Goal: Task Accomplishment & Management: Use online tool/utility

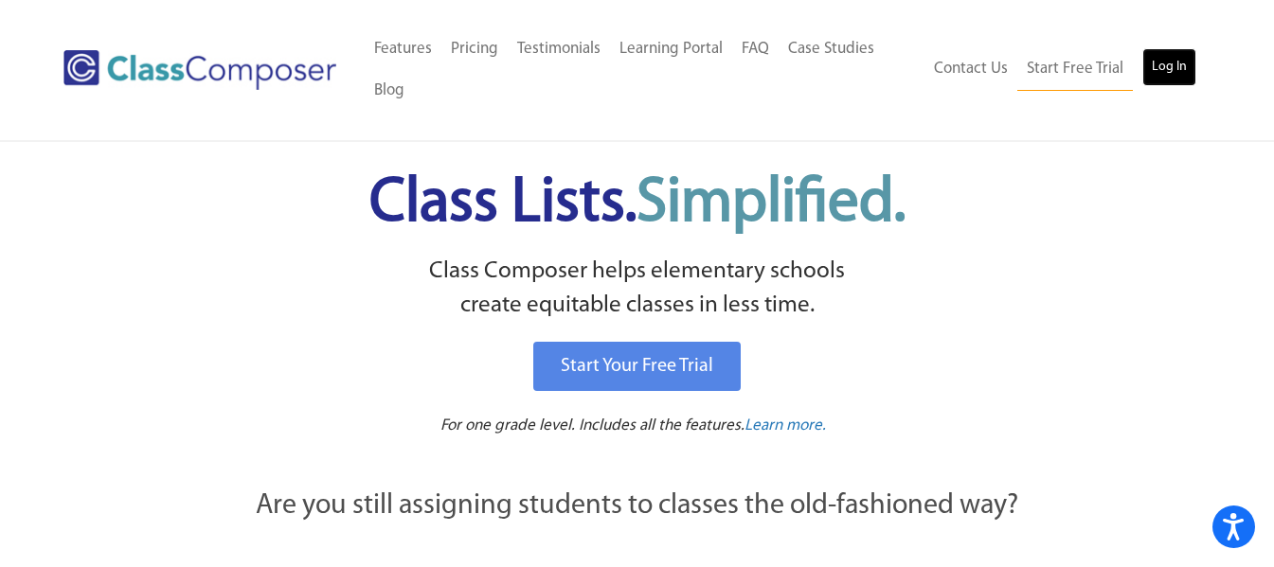
click at [1155, 60] on link "Log In" at bounding box center [1169, 67] width 54 height 38
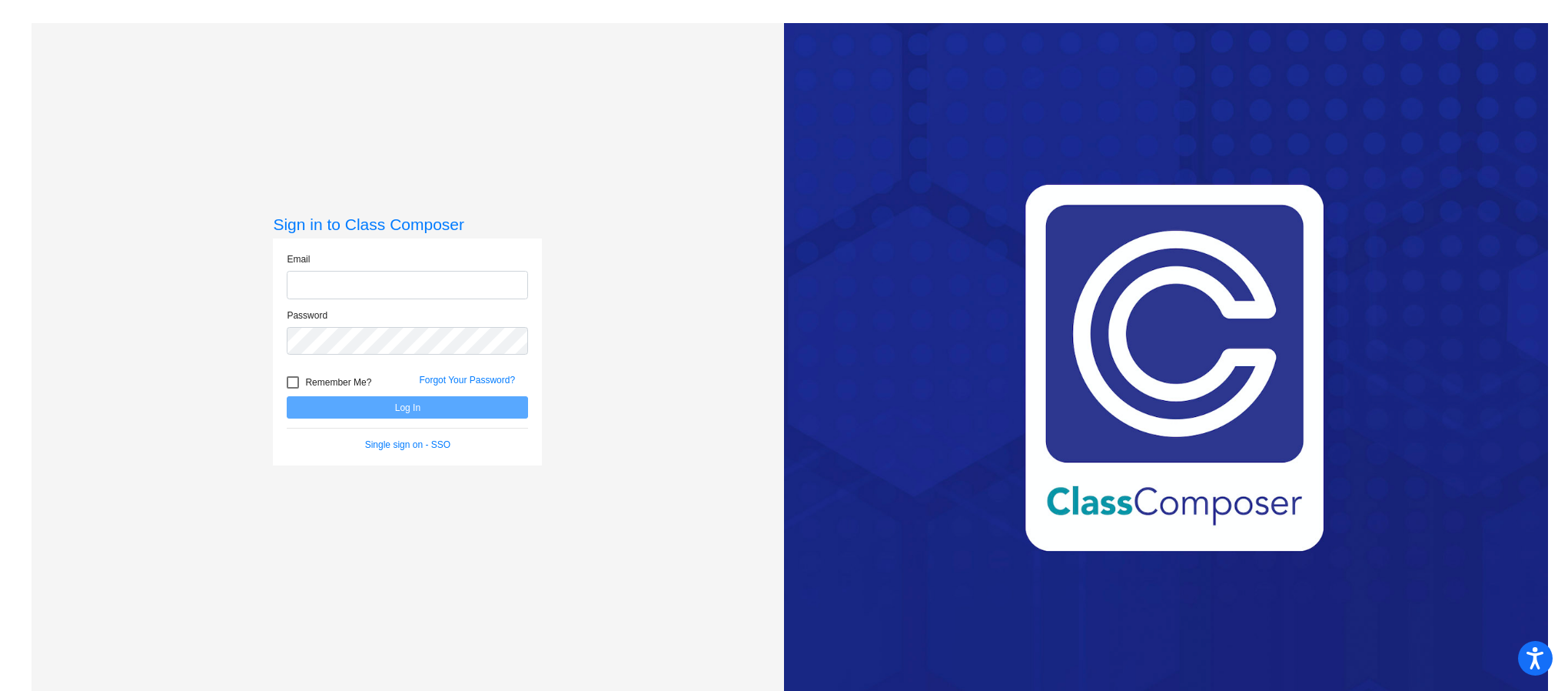
type input "asligh@cuttensd.org"
click at [472, 408] on button "Log In" at bounding box center [407, 407] width 241 height 22
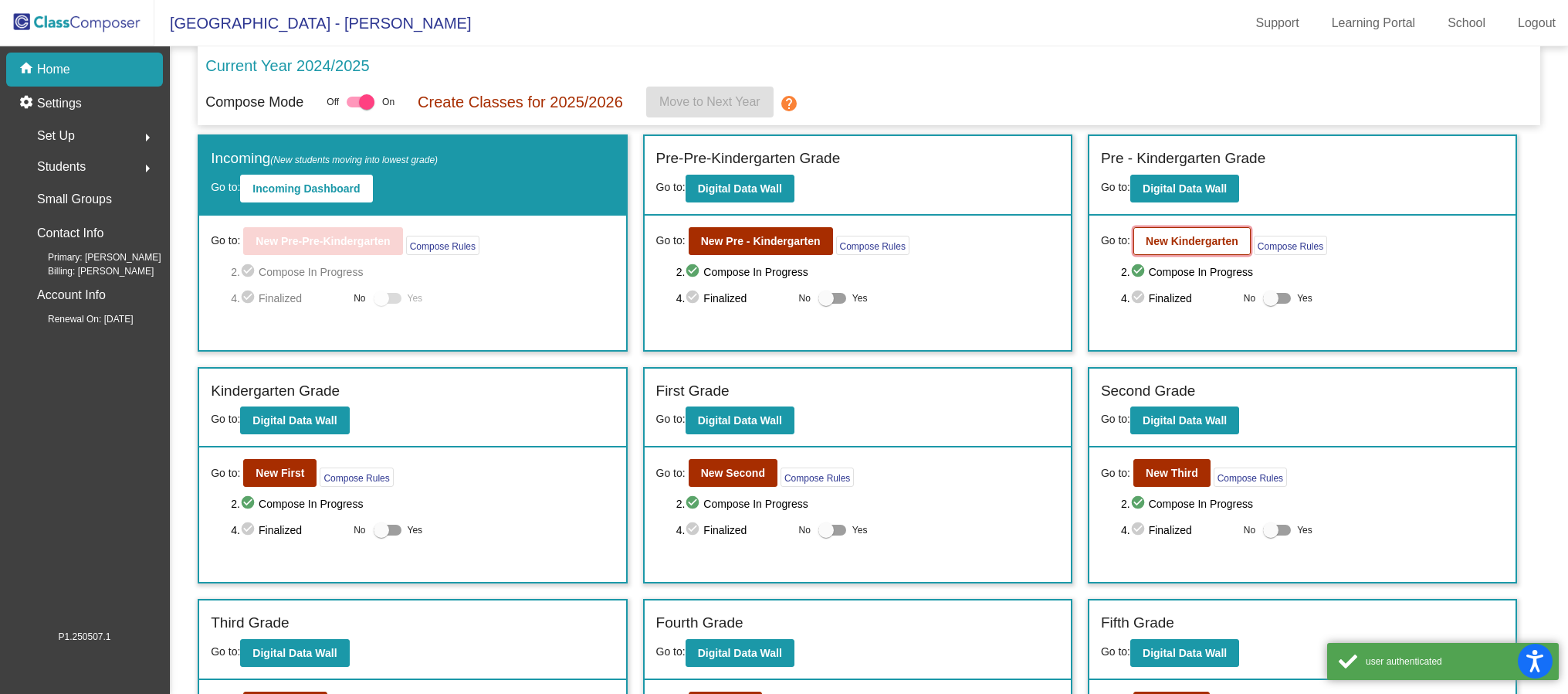
click at [1169, 249] on button "New Kindergarten" at bounding box center [1191, 241] width 117 height 28
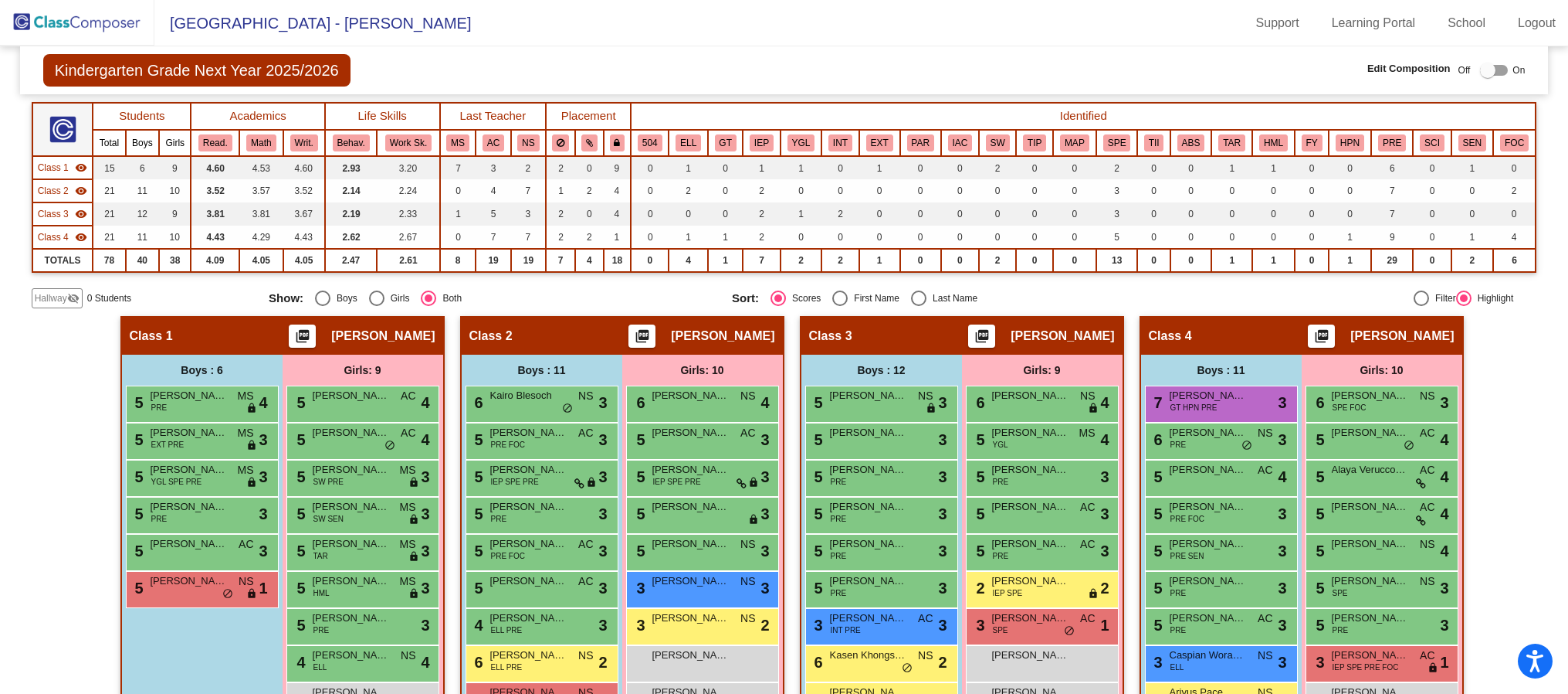
scroll to position [232, 0]
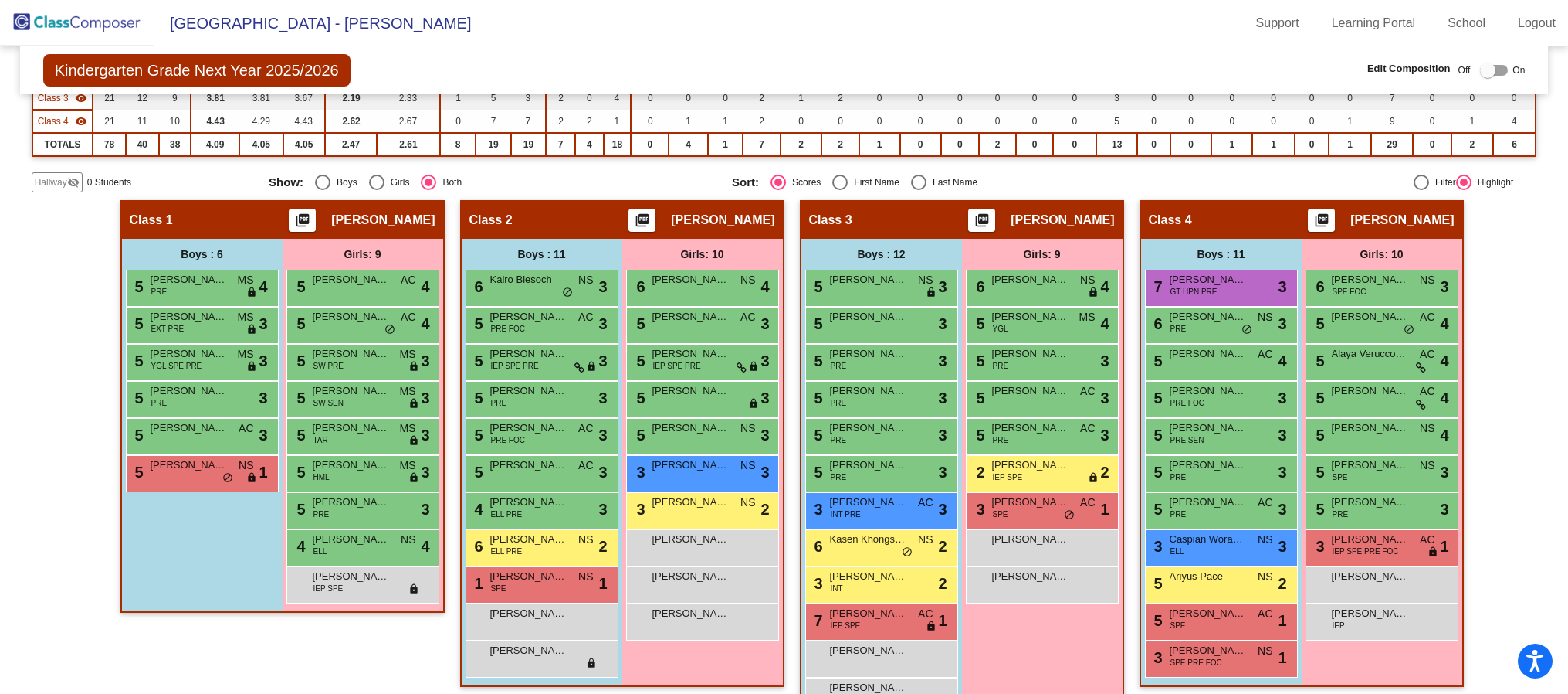
click at [1512, 77] on span "On" at bounding box center [1517, 70] width 12 height 14
click at [1487, 73] on div at bounding box center [1487, 70] width 15 height 15
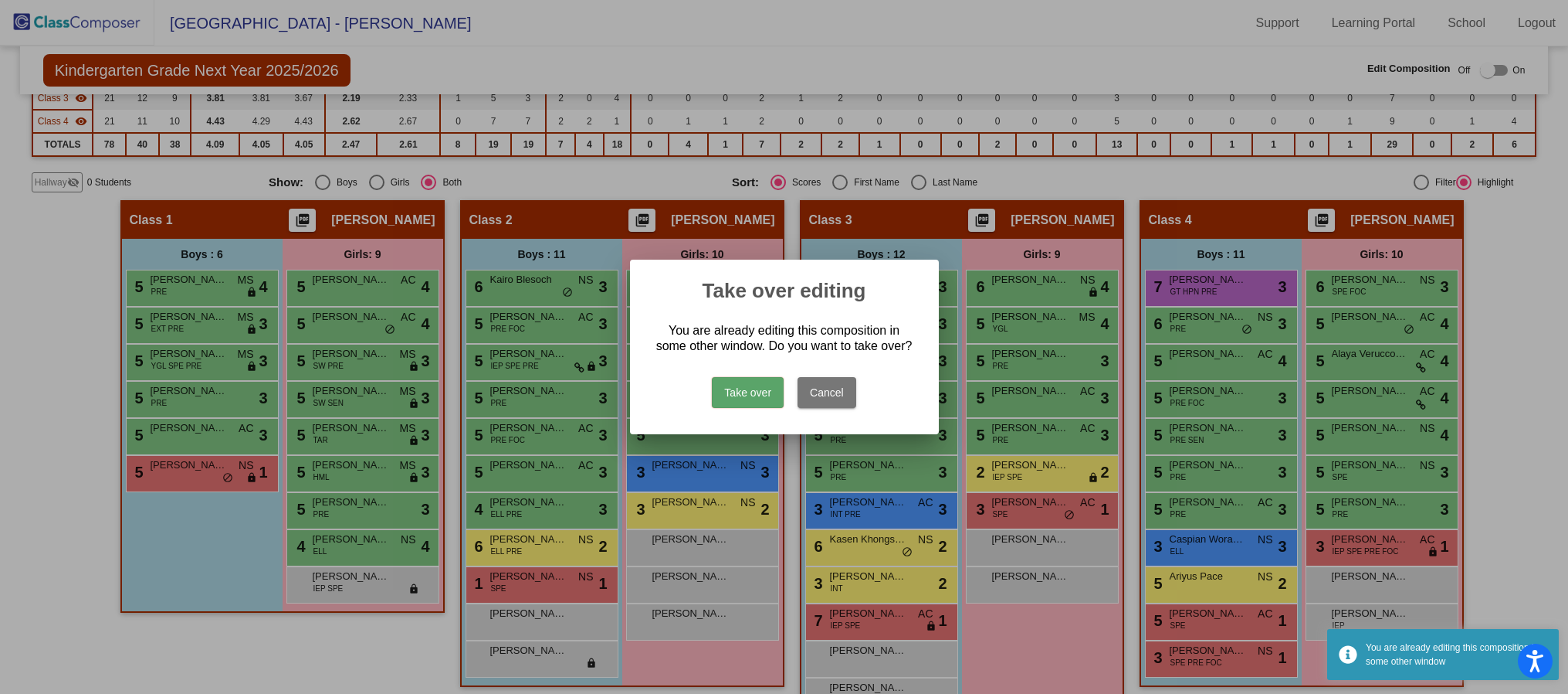
click at [737, 391] on button "Take over" at bounding box center [747, 392] width 72 height 31
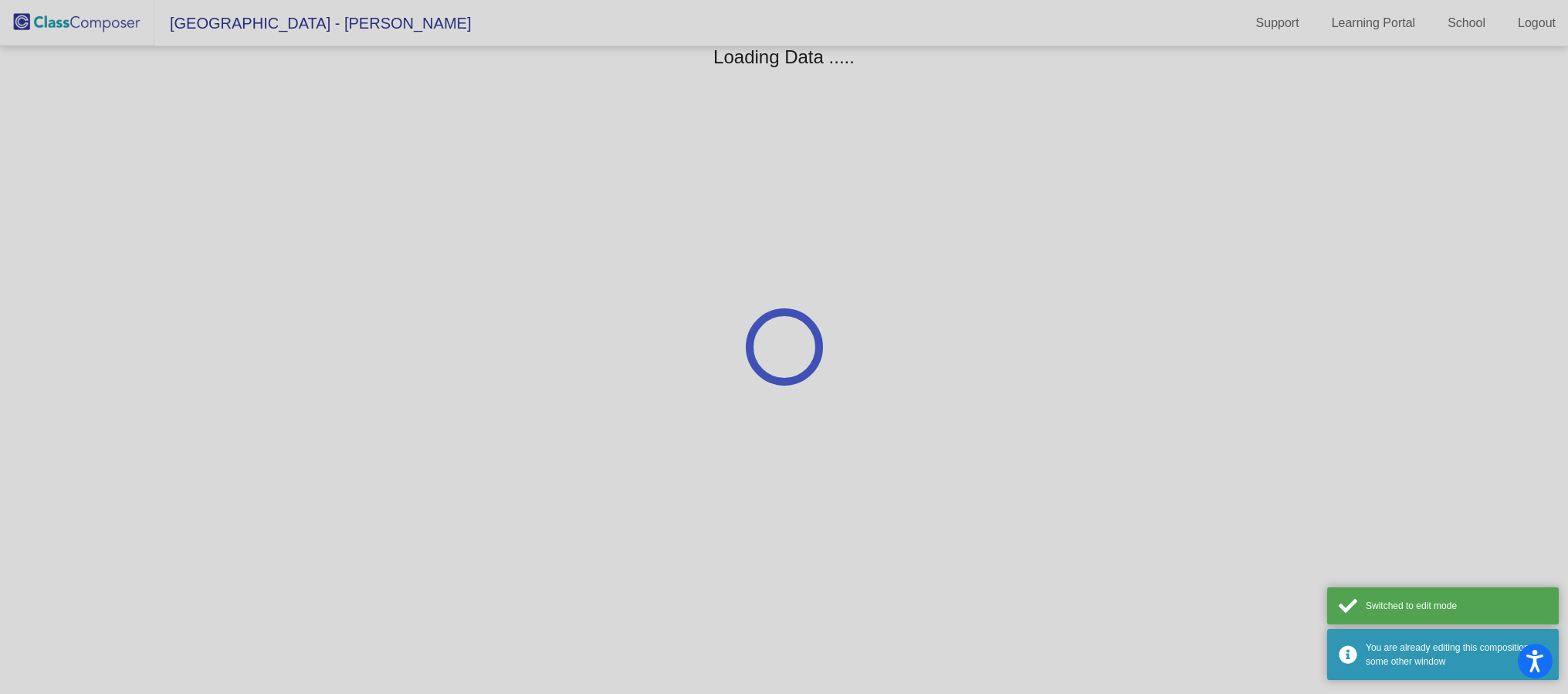
scroll to position [0, 0]
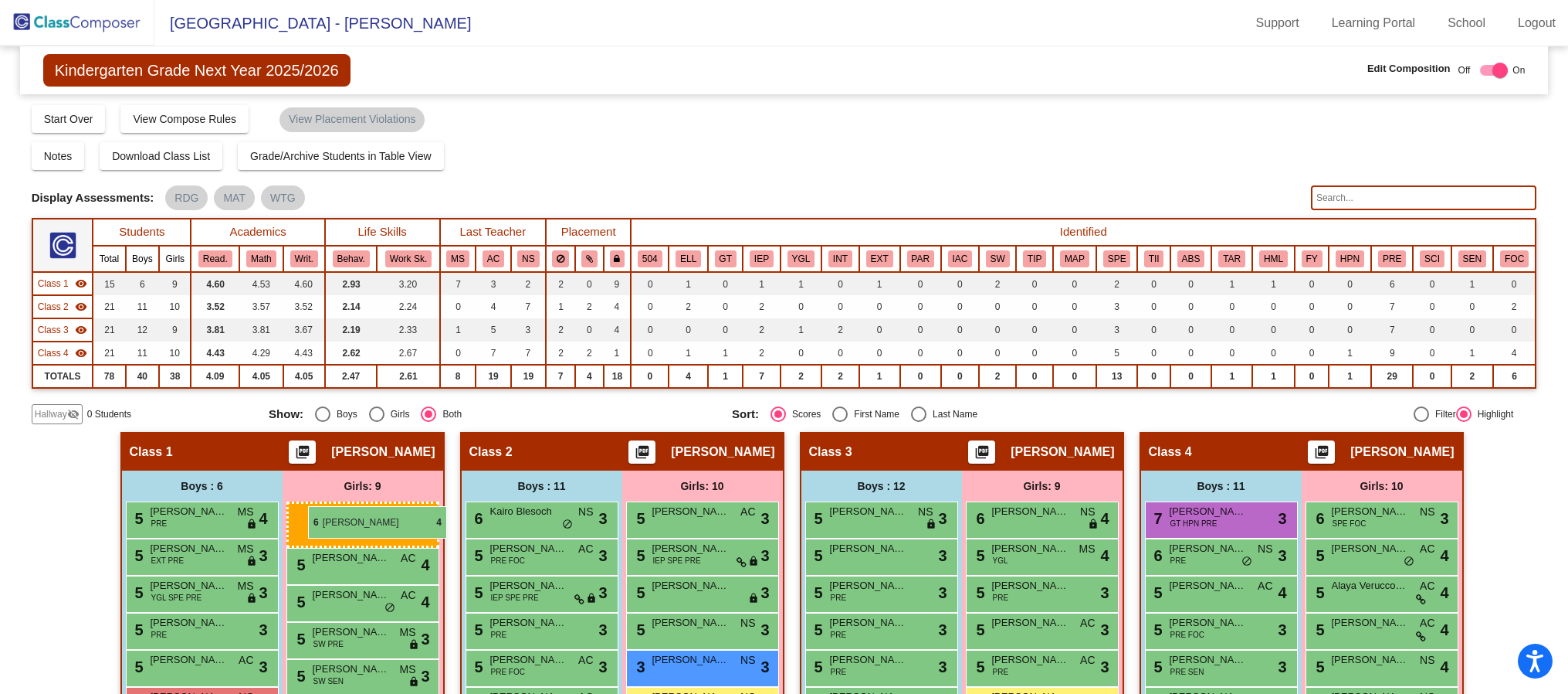
drag, startPoint x: 705, startPoint y: 513, endPoint x: 308, endPoint y: 506, distance: 397.1
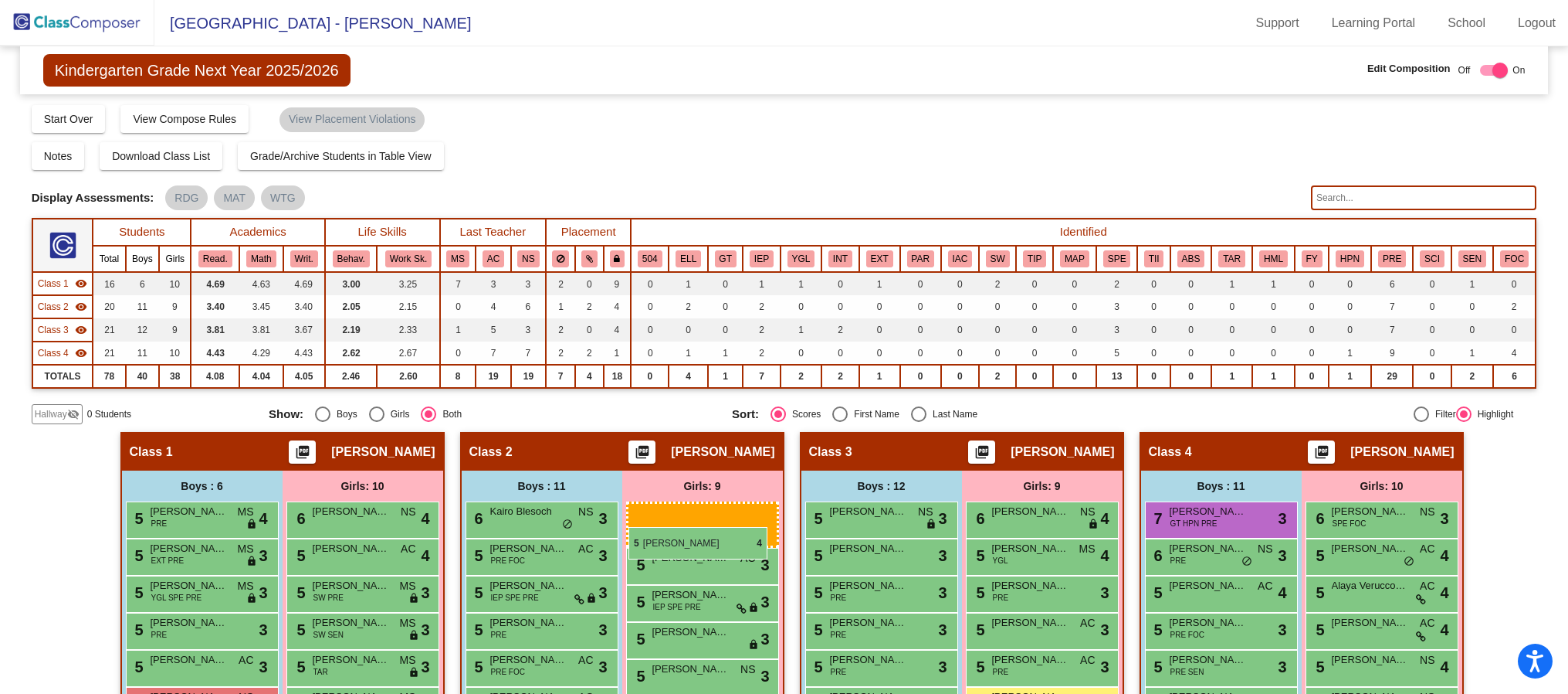
drag, startPoint x: 363, startPoint y: 589, endPoint x: 628, endPoint y: 527, distance: 272.2
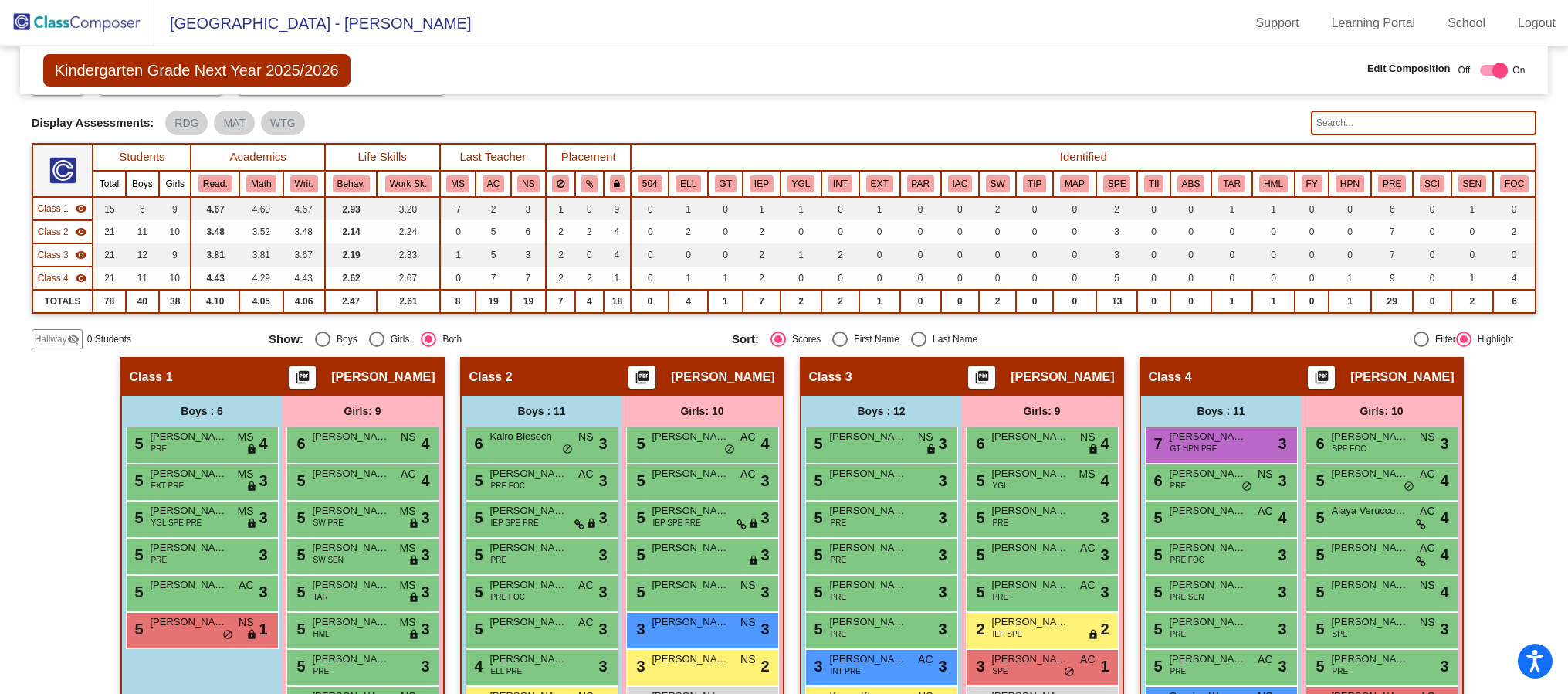
scroll to position [116, 0]
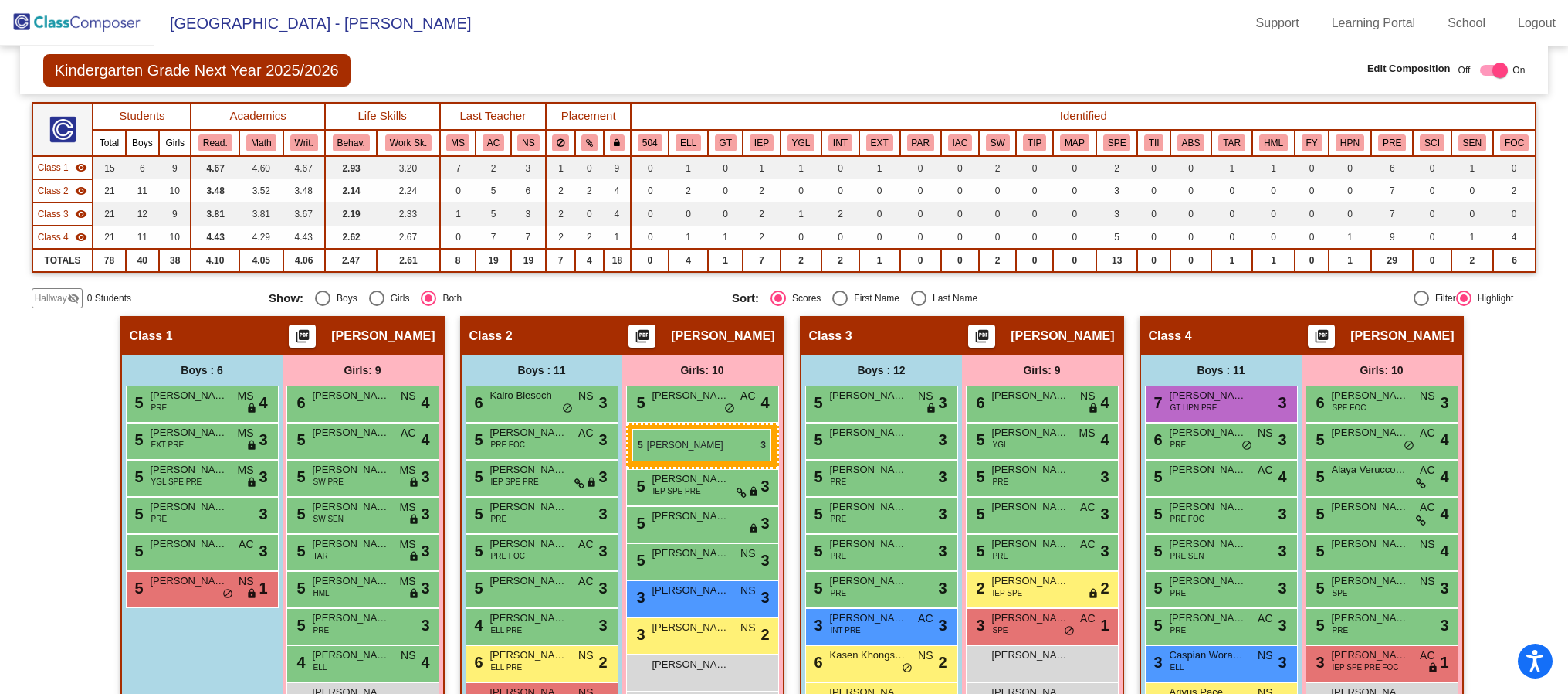
drag, startPoint x: 667, startPoint y: 438, endPoint x: 632, endPoint y: 429, distance: 36.1
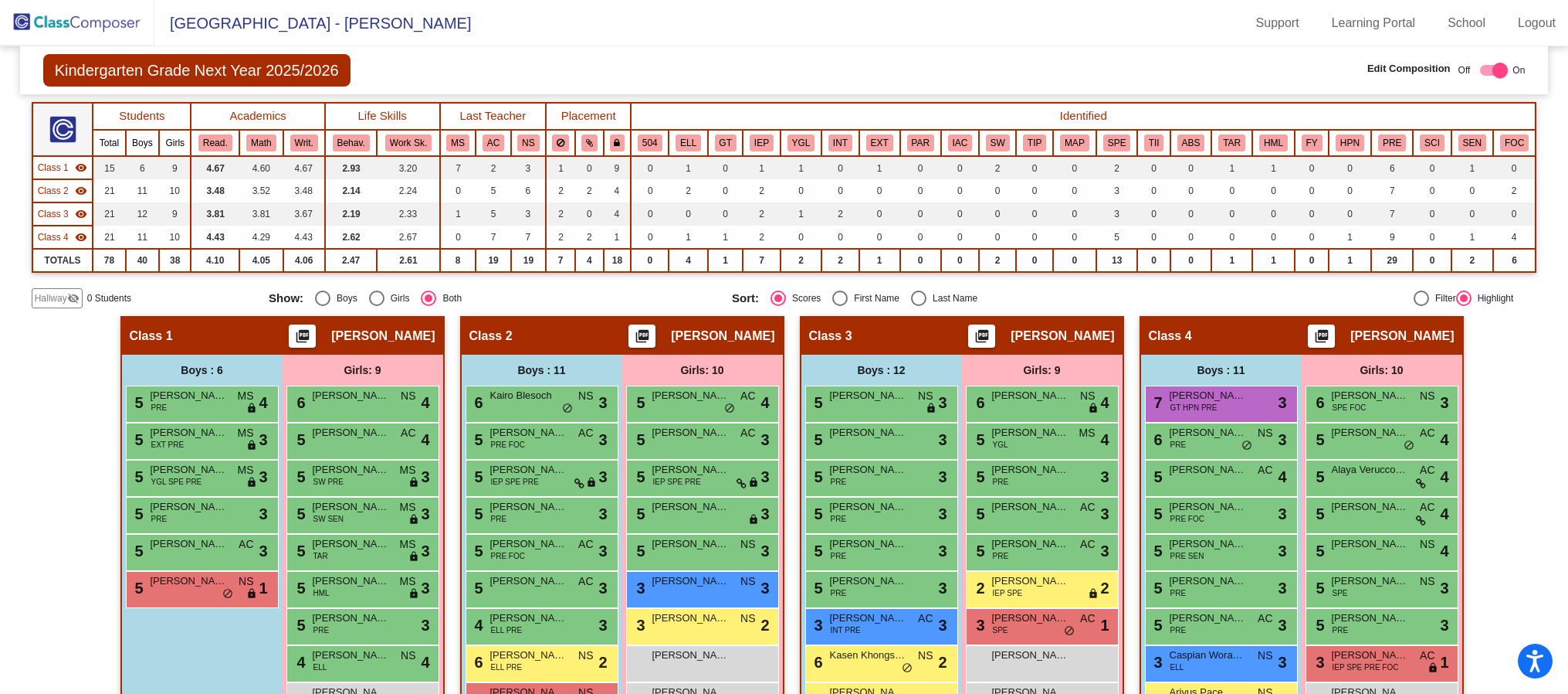
click at [204, 21] on span "Ridgewood School - Annette" at bounding box center [312, 23] width 316 height 24
click at [1257, 20] on link "Support" at bounding box center [1277, 23] width 68 height 24
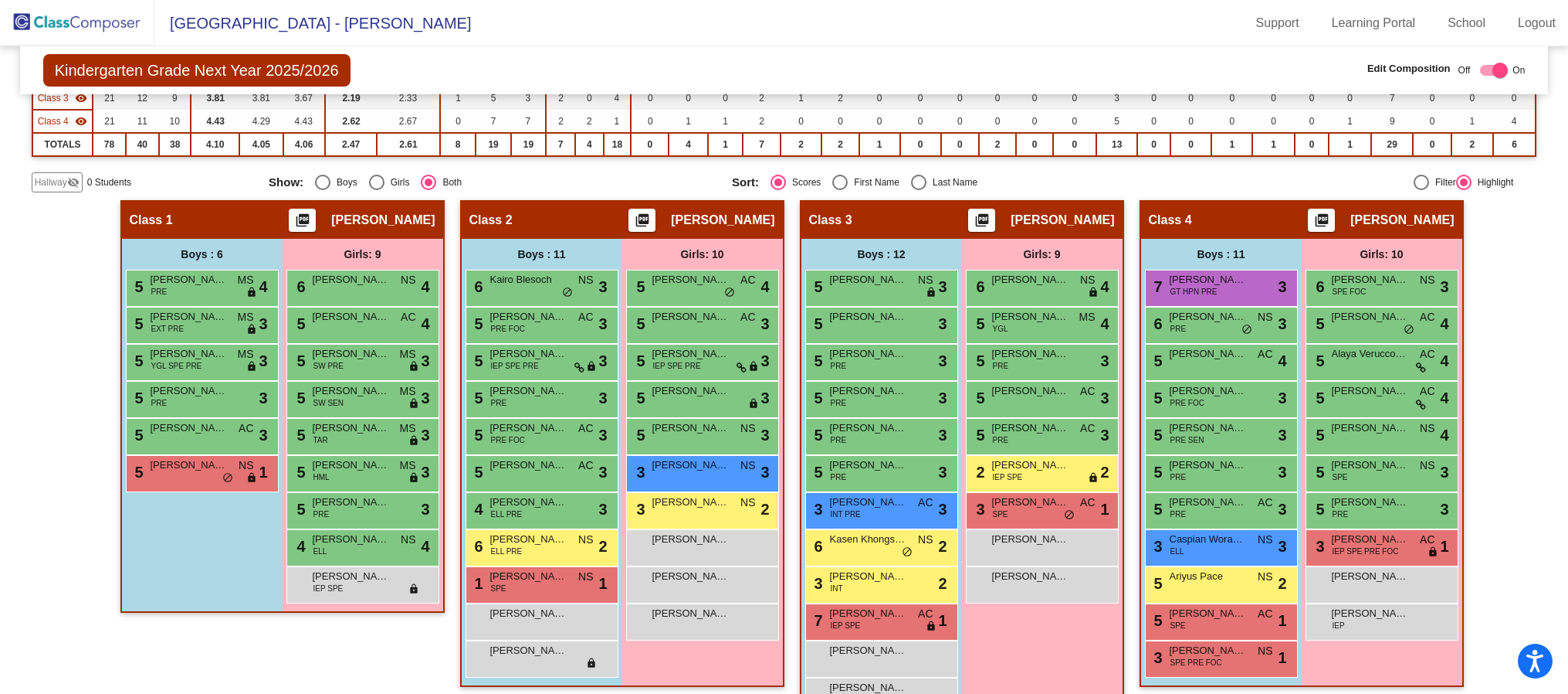
scroll to position [276, 0]
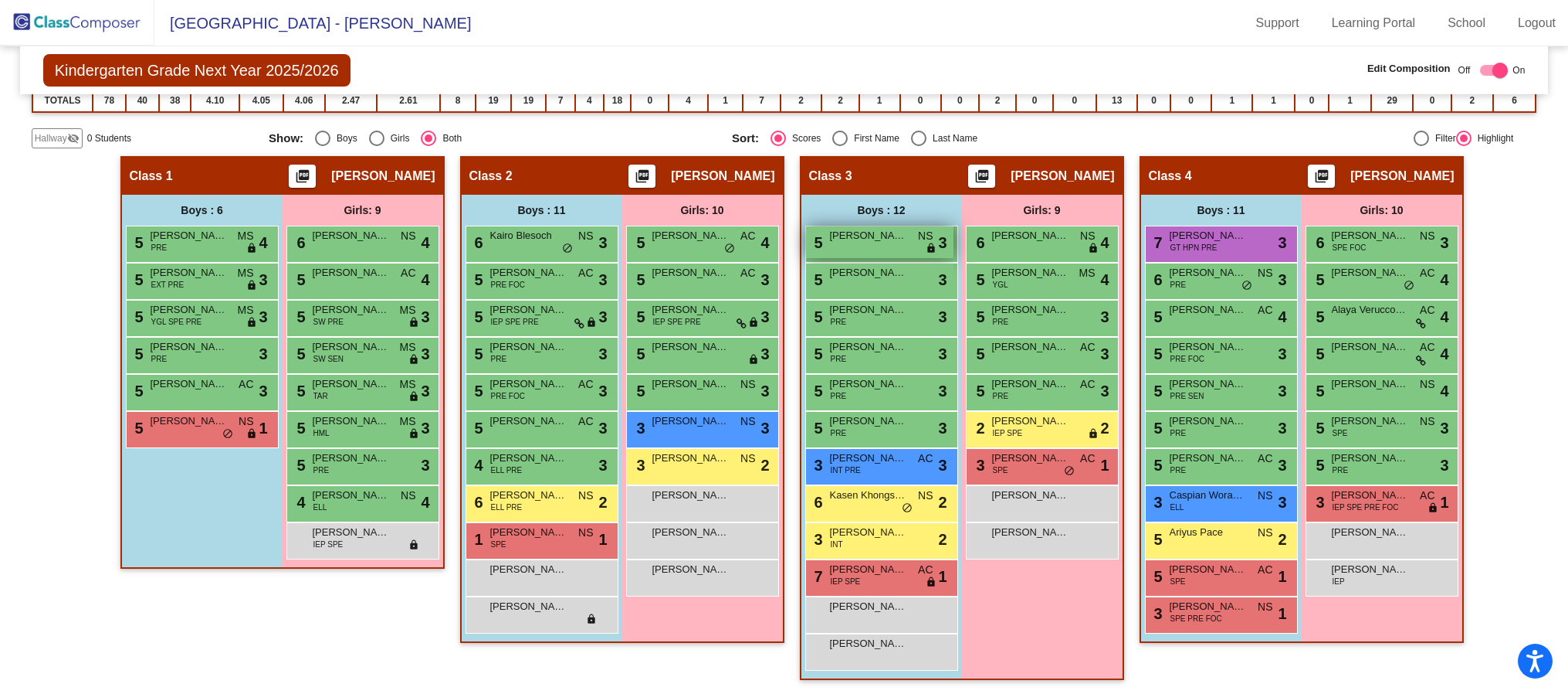
click at [830, 239] on span "Jayden Vang" at bounding box center [868, 235] width 77 height 15
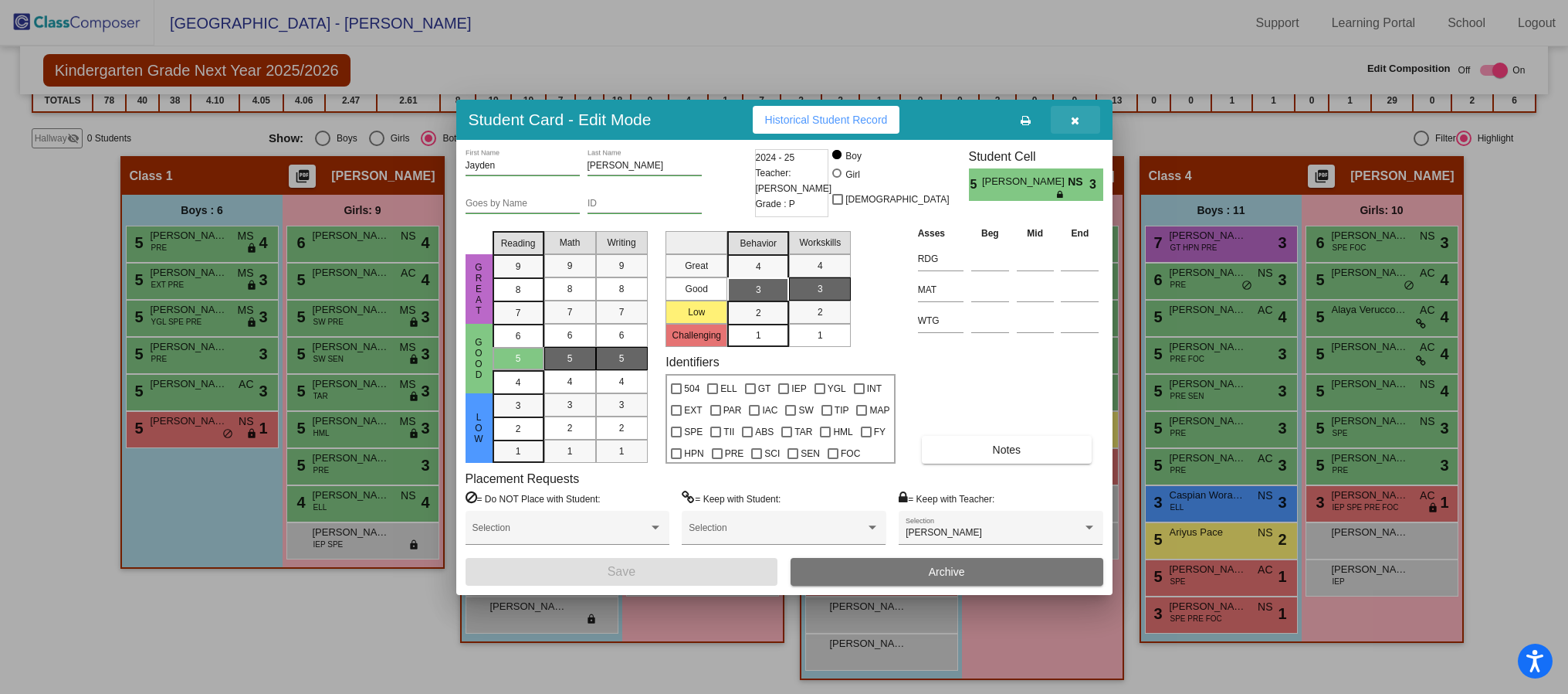
click at [1081, 124] on button "button" at bounding box center [1075, 120] width 50 height 28
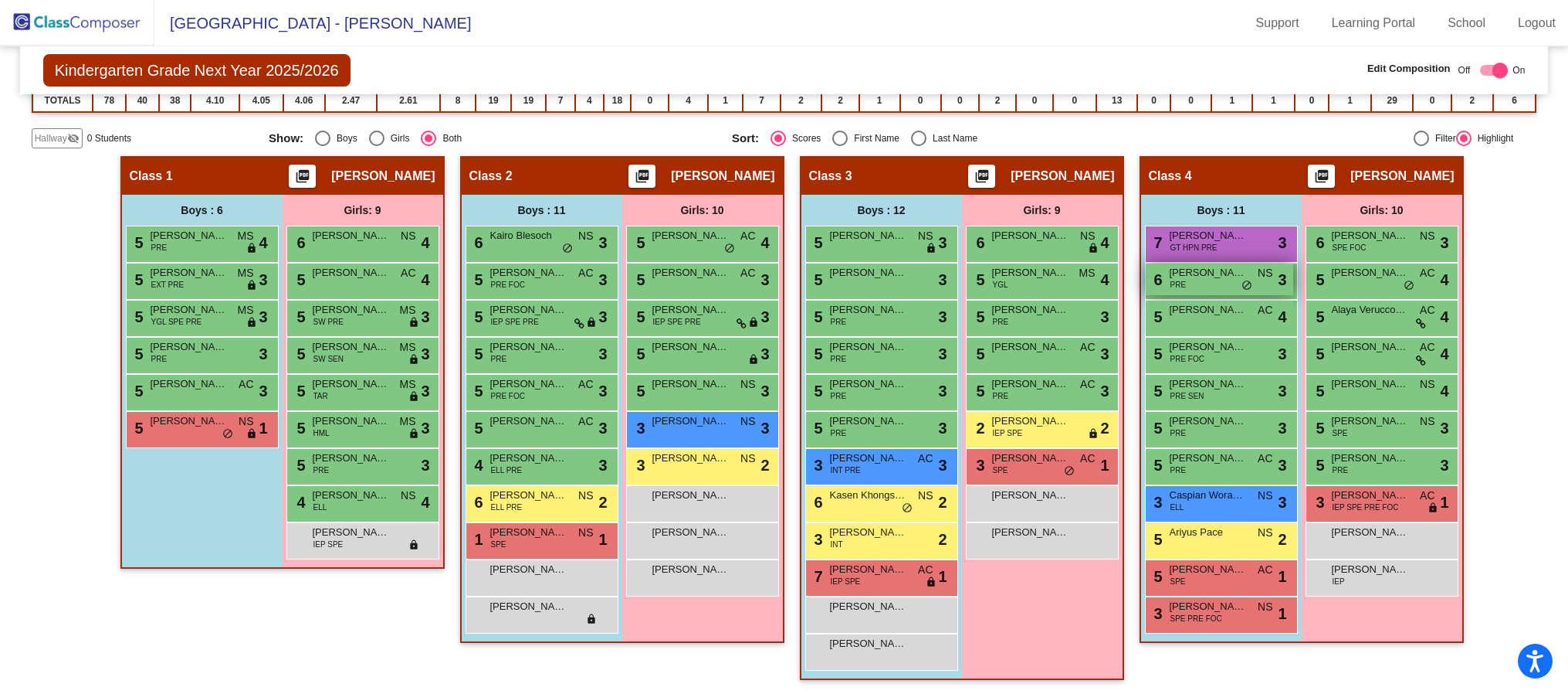
click at [1174, 281] on span "PRE" at bounding box center [1178, 285] width 16 height 11
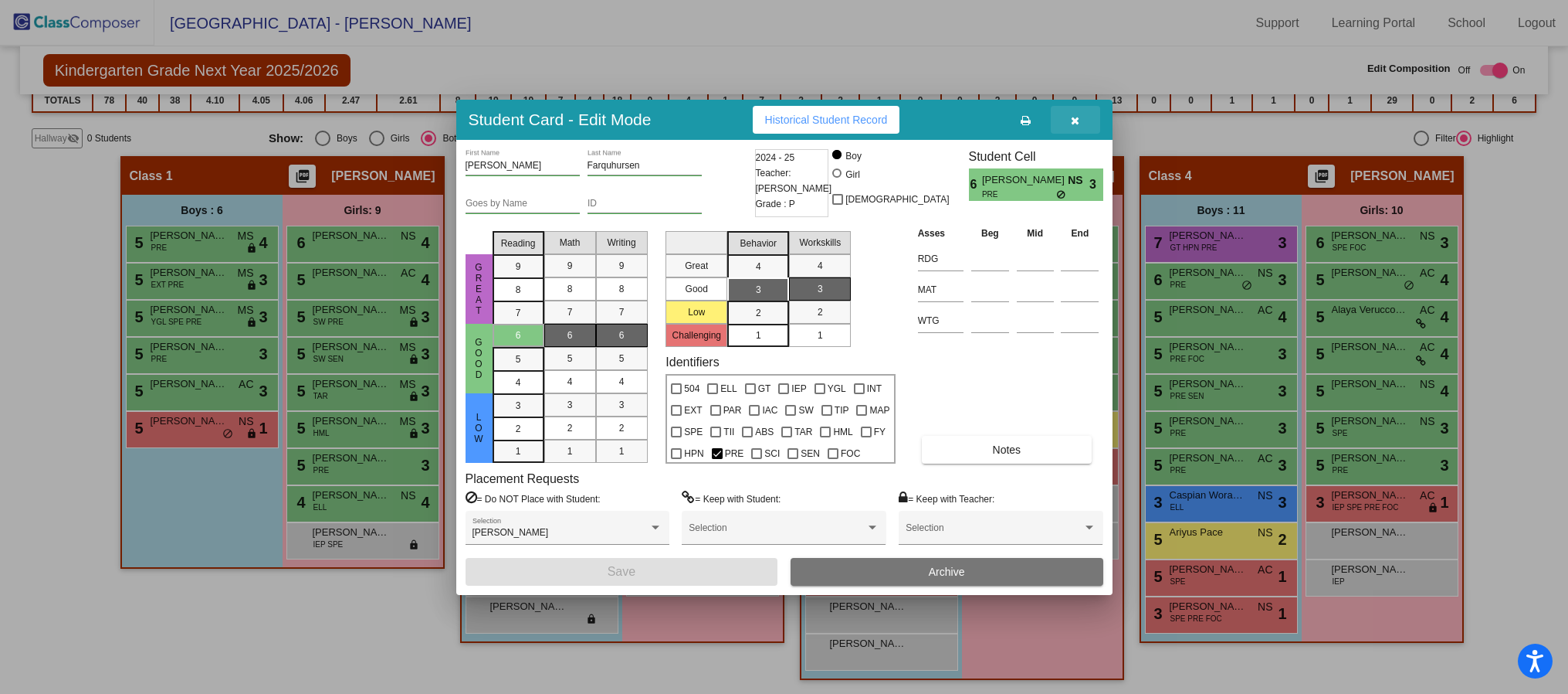
click at [1066, 116] on button "button" at bounding box center [1075, 120] width 50 height 28
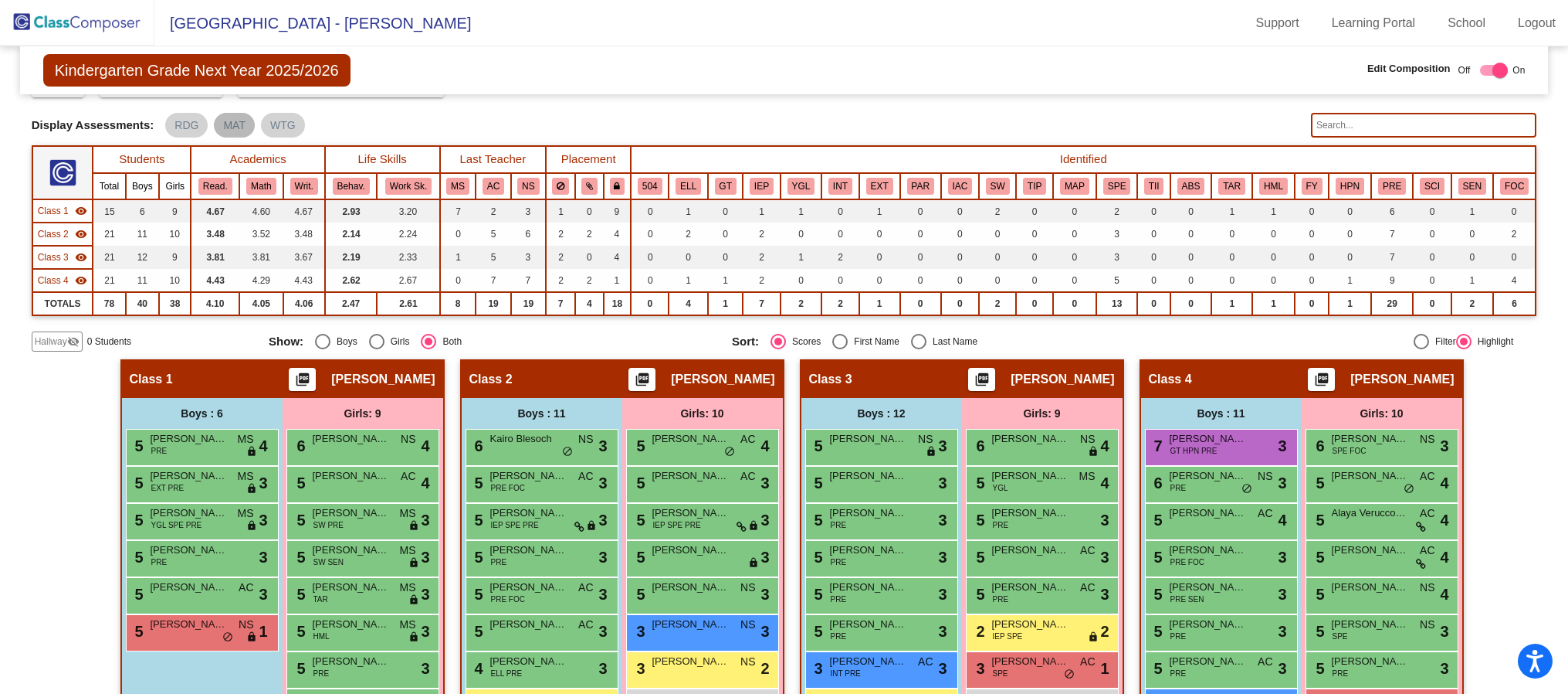
scroll to position [0, 0]
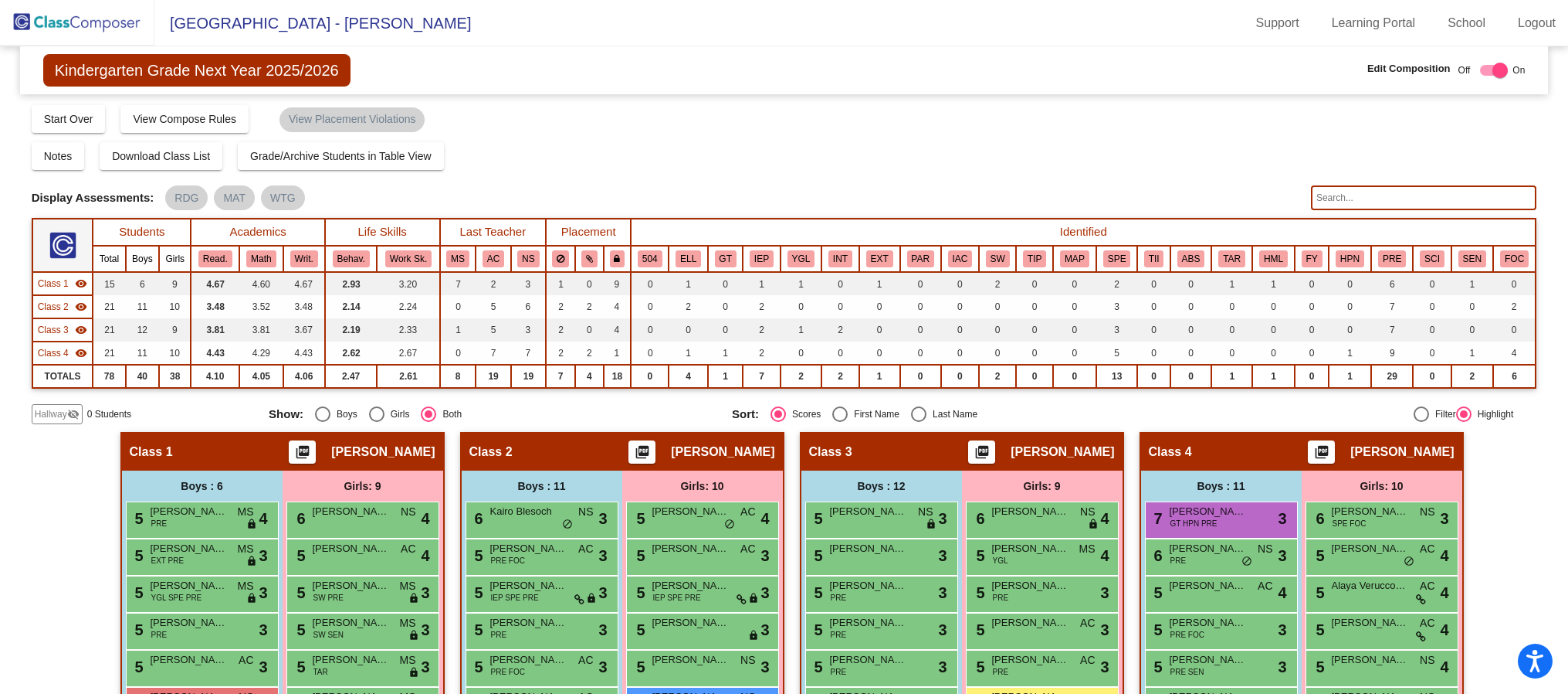
click at [83, 25] on img at bounding box center [77, 23] width 154 height 46
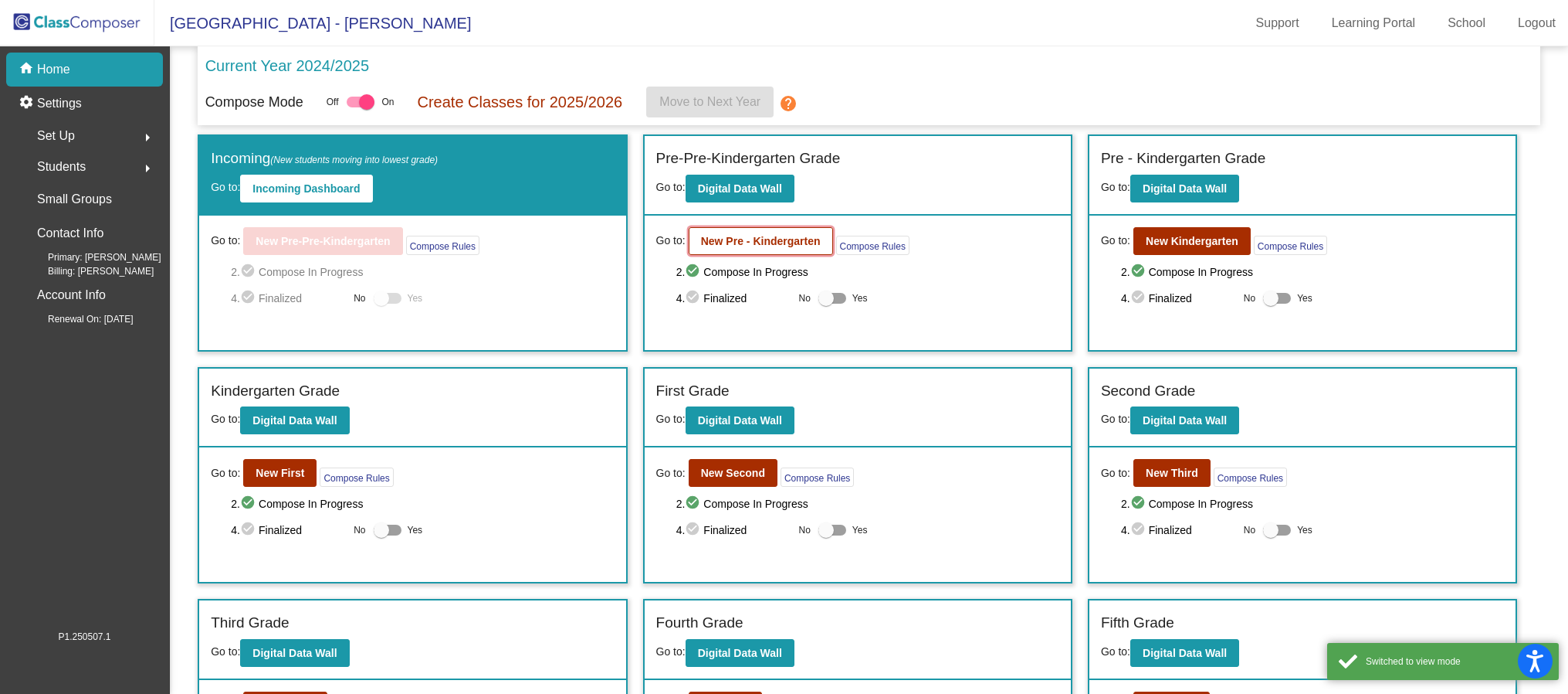
click at [732, 249] on button "New Pre - Kindergarten" at bounding box center [760, 241] width 144 height 28
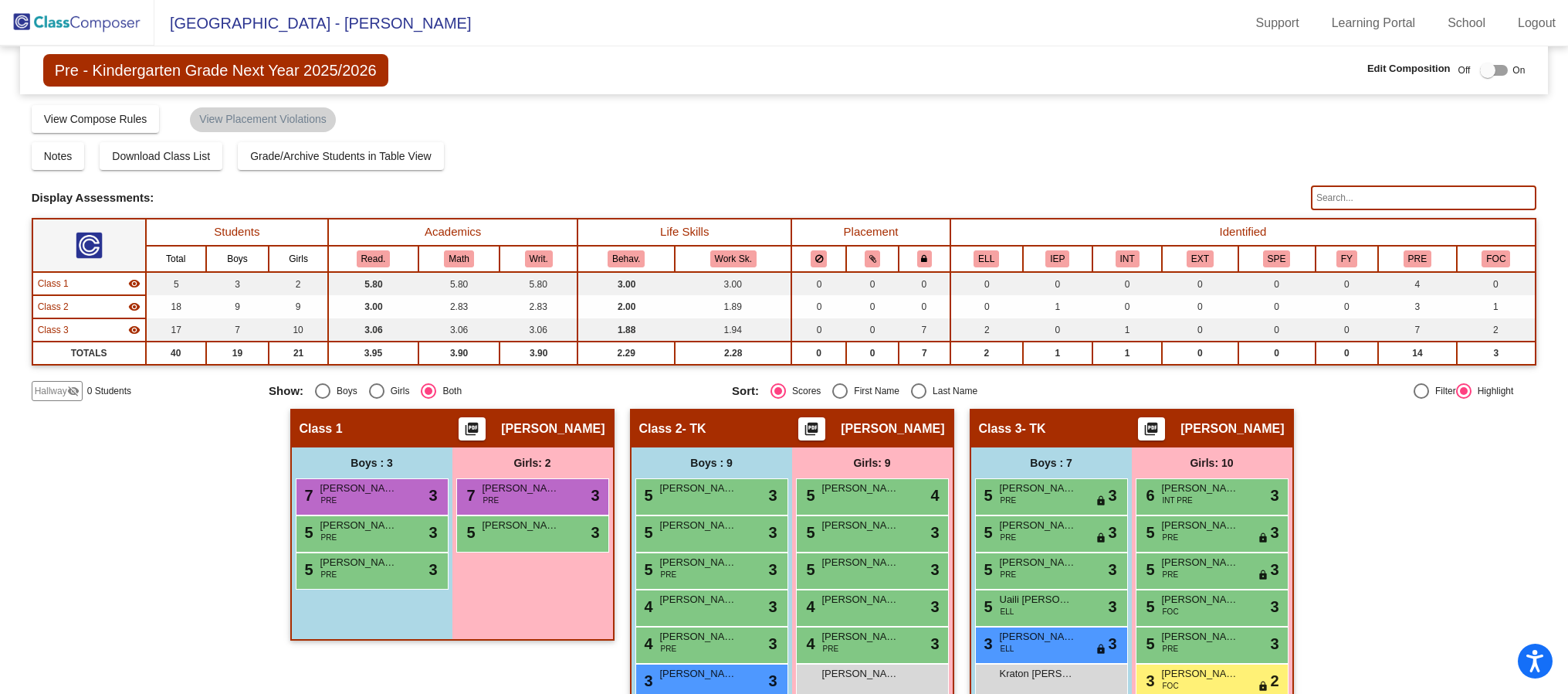
click at [90, 23] on img at bounding box center [77, 23] width 154 height 46
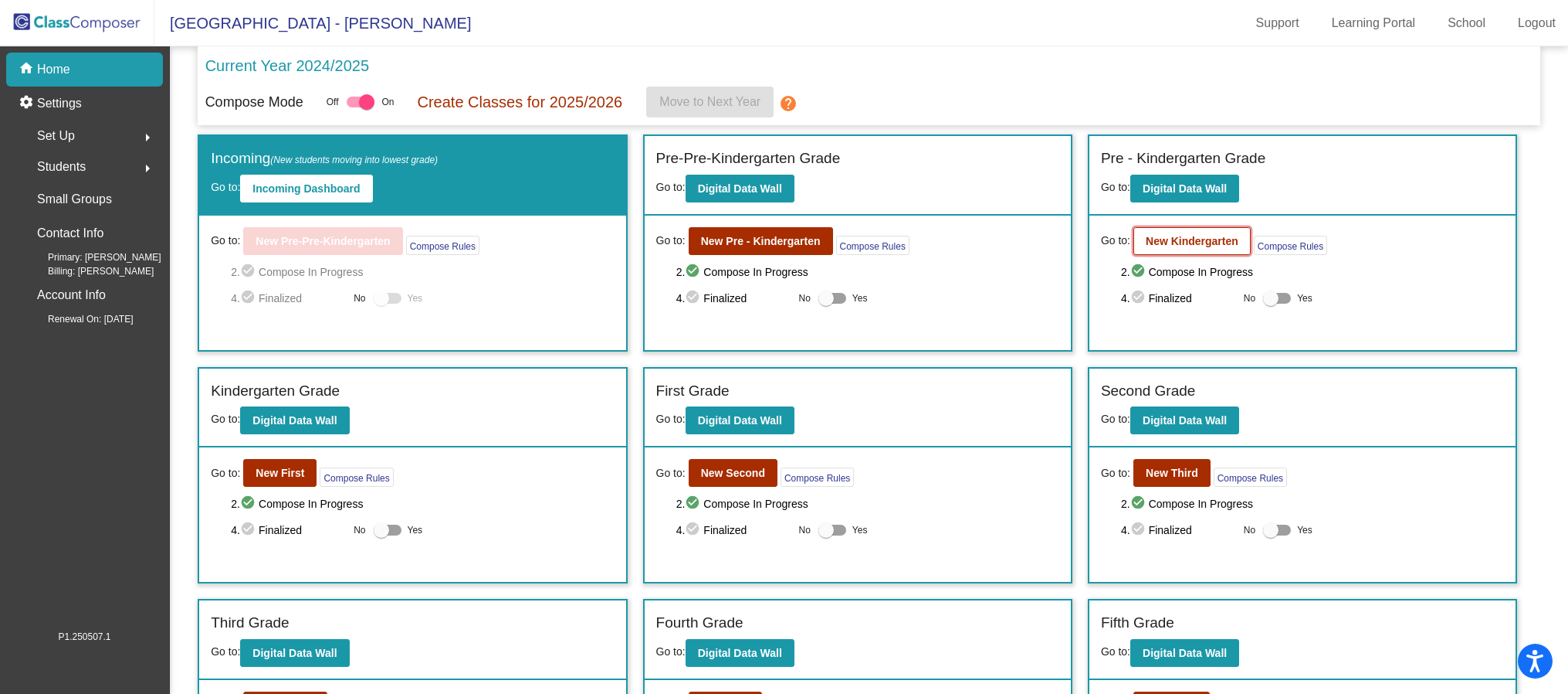
click at [1209, 243] on b "New Kindergarten" at bounding box center [1192, 241] width 93 height 12
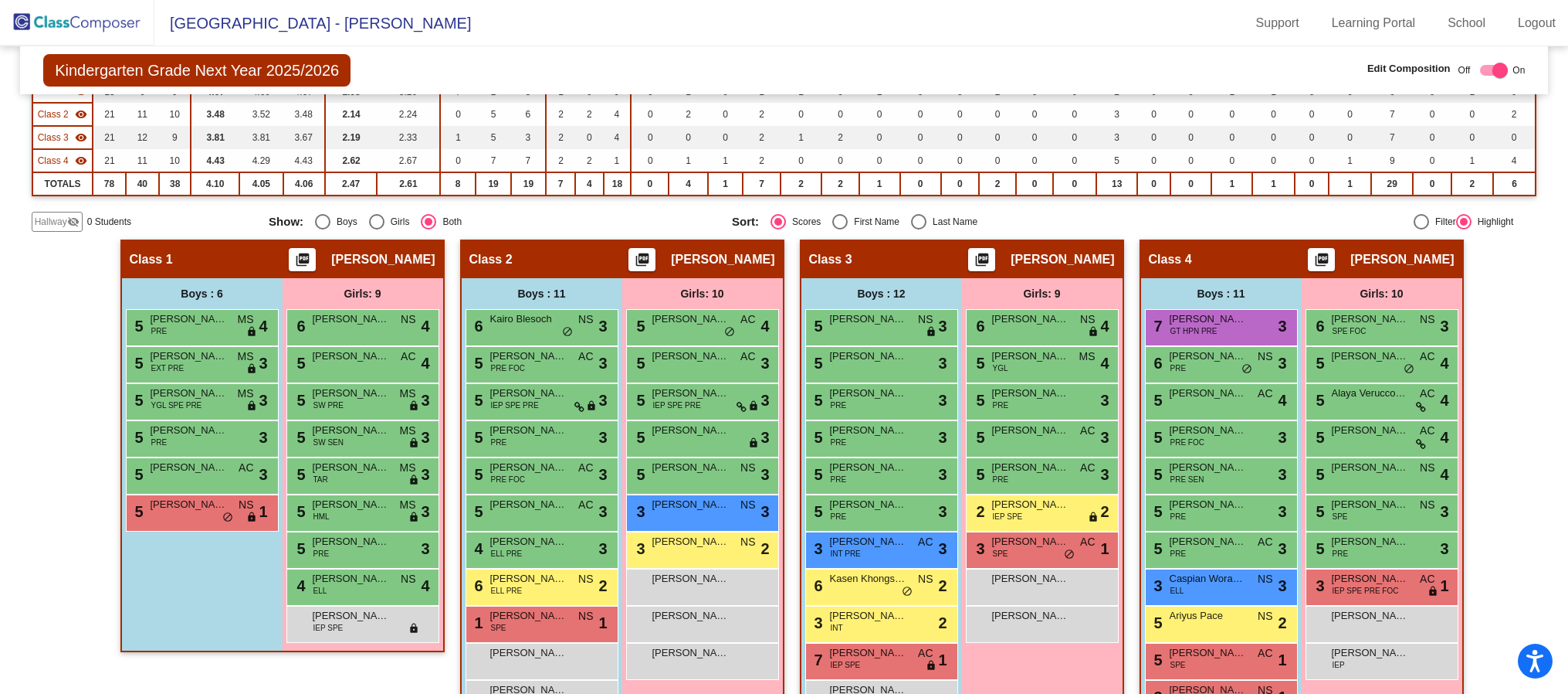
scroll to position [232, 0]
